Goal: Manage account settings

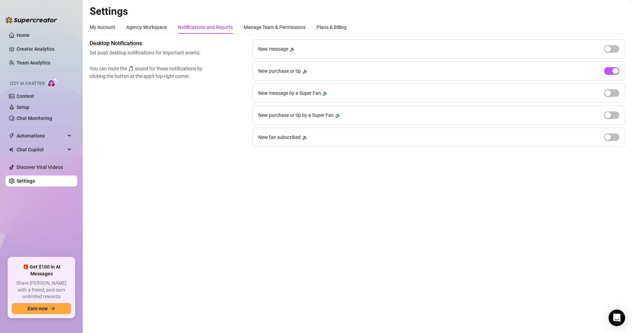
click at [29, 106] on link "Setup" at bounding box center [23, 108] width 13 height 6
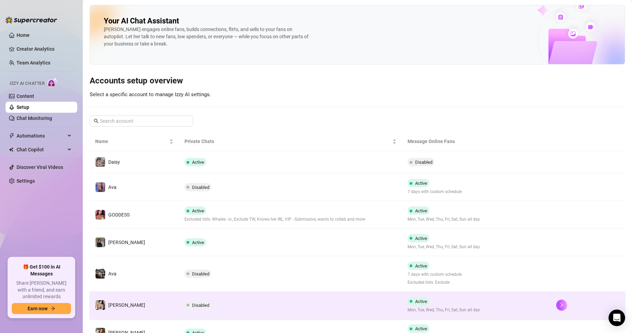
click at [315, 304] on td "Disabled" at bounding box center [290, 306] width 223 height 28
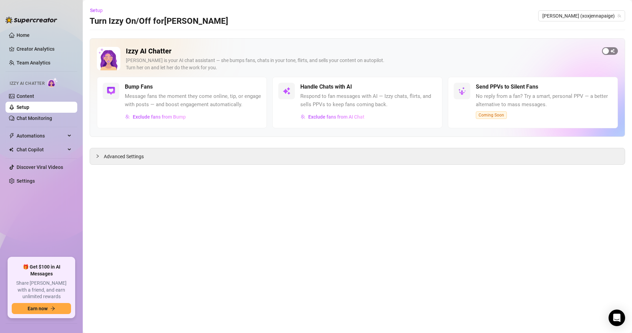
click at [608, 51] on div "button" at bounding box center [606, 51] width 6 height 6
click at [29, 105] on link "Setup" at bounding box center [23, 108] width 13 height 6
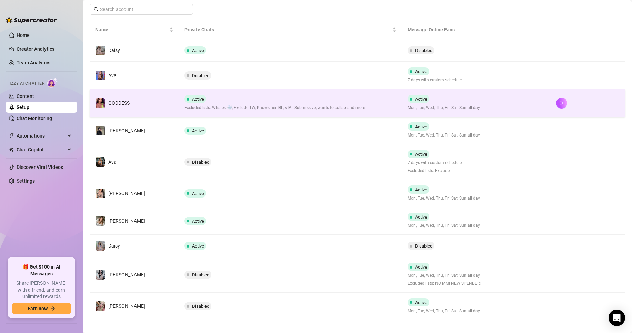
scroll to position [115, 0]
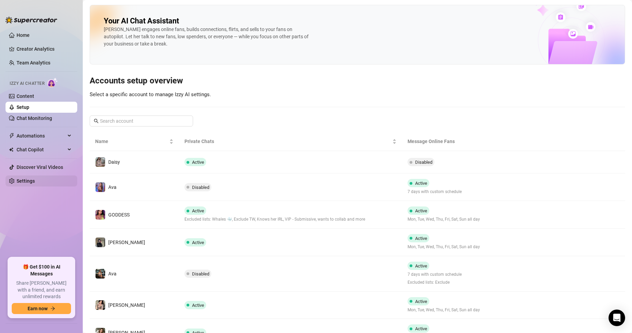
click at [35, 182] on link "Settings" at bounding box center [26, 181] width 18 height 6
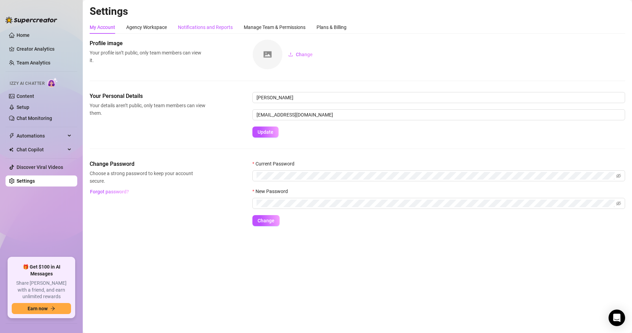
click at [228, 27] on div "Notifications and Reports" at bounding box center [205, 27] width 55 height 8
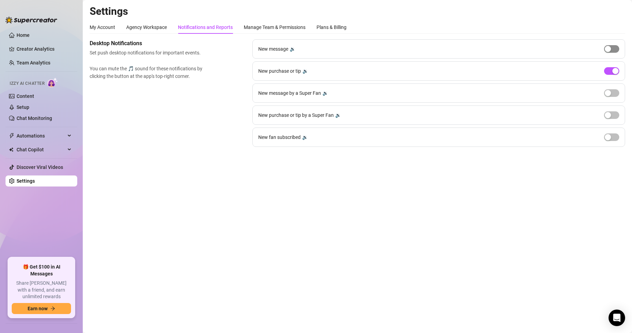
click at [609, 50] on div "button" at bounding box center [608, 49] width 6 height 6
click at [609, 51] on span "button" at bounding box center [611, 49] width 15 height 8
